Goal: Navigation & Orientation: Find specific page/section

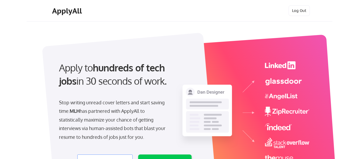
select select ""engineering""
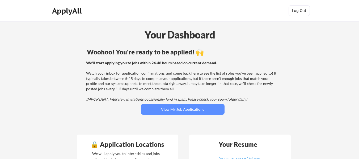
scroll to position [25, 0]
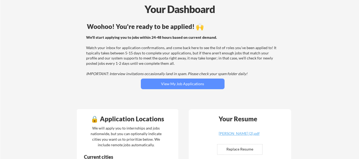
click at [209, 88] on button "View My Job Applications" at bounding box center [183, 84] width 84 height 11
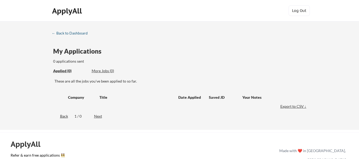
click at [86, 35] on div "← Back to Dashboard" at bounding box center [72, 33] width 40 height 4
